Goal: Find specific page/section: Find specific page/section

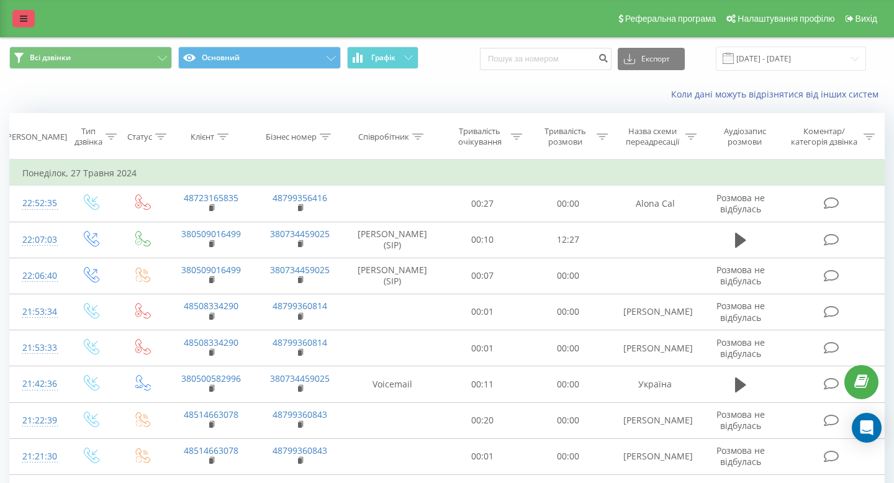
click at [14, 26] on link at bounding box center [23, 18] width 22 height 17
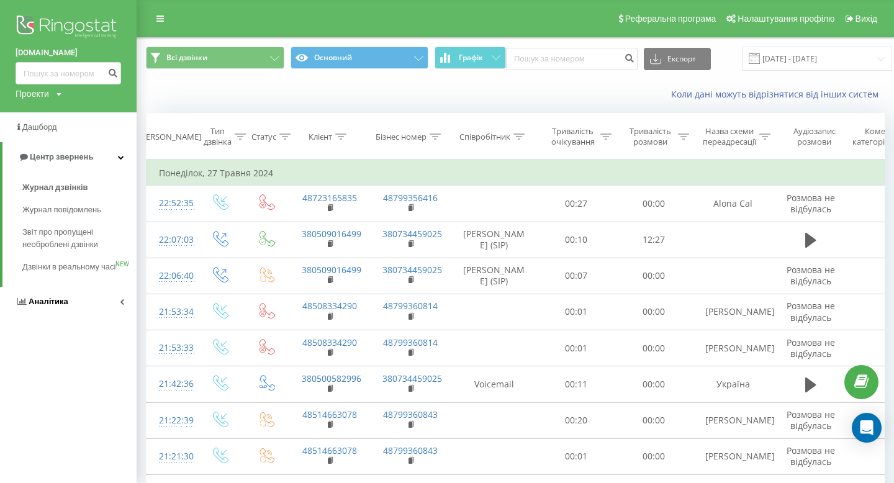
click at [44, 317] on link "Аналiтика" at bounding box center [68, 302] width 137 height 30
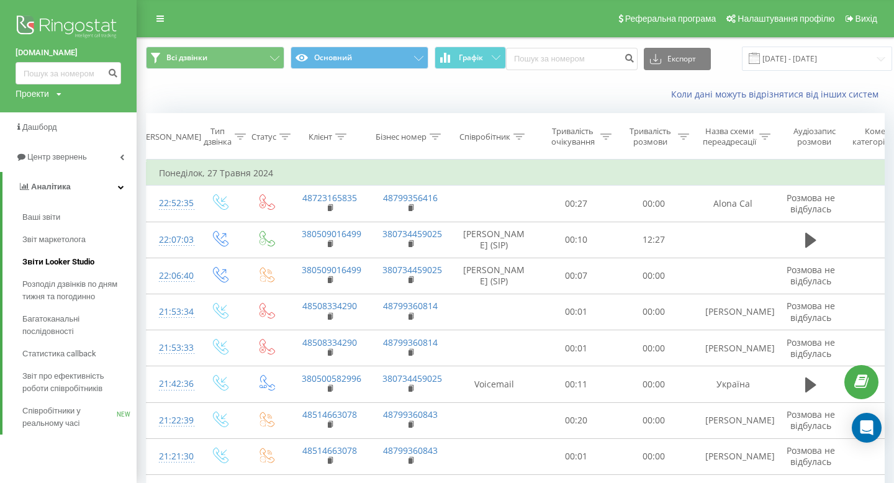
click at [75, 268] on span "Звіти Looker Studio" at bounding box center [58, 262] width 72 height 12
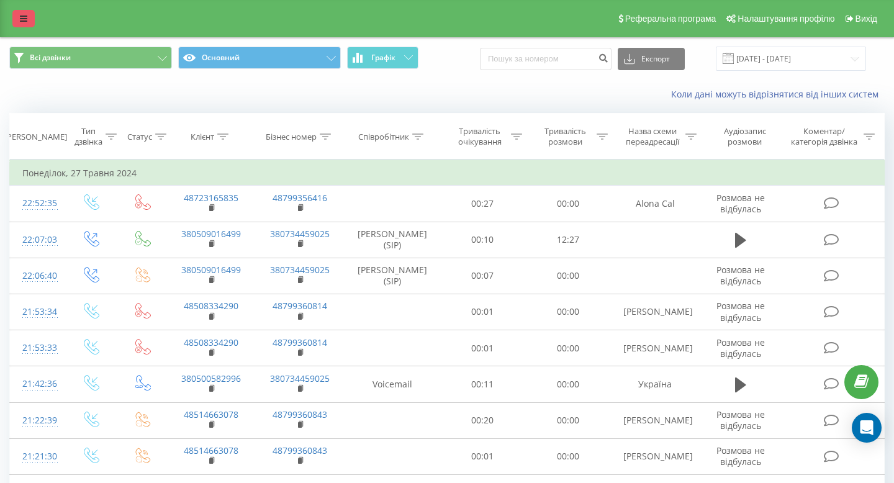
click at [12, 18] on link at bounding box center [23, 18] width 22 height 17
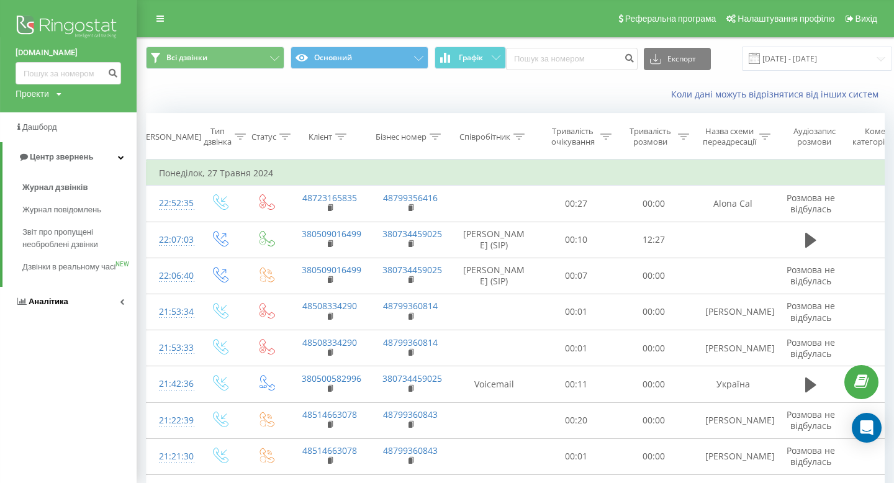
click at [61, 308] on span "Аналiтика" at bounding box center [42, 302] width 53 height 12
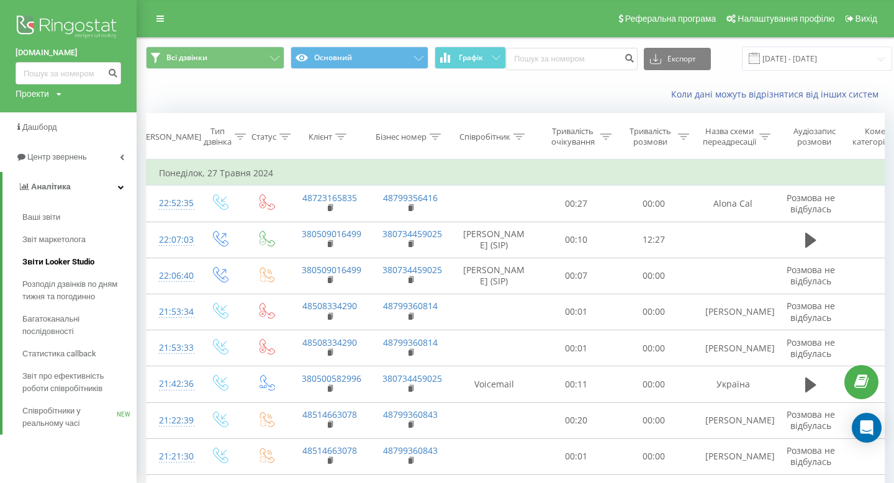
click at [76, 255] on link "Звіти Looker Studio" at bounding box center [79, 262] width 114 height 22
